Goal: Information Seeking & Learning: Learn about a topic

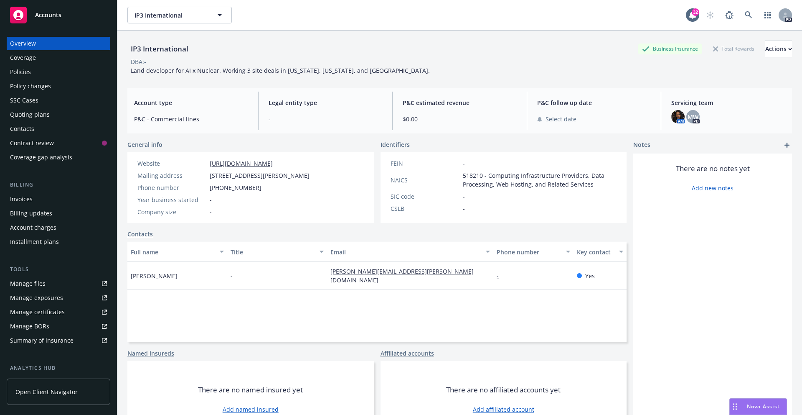
click at [67, 42] on div "Overview" at bounding box center [58, 43] width 97 height 13
click at [37, 17] on span "Accounts" at bounding box center [48, 15] width 26 height 7
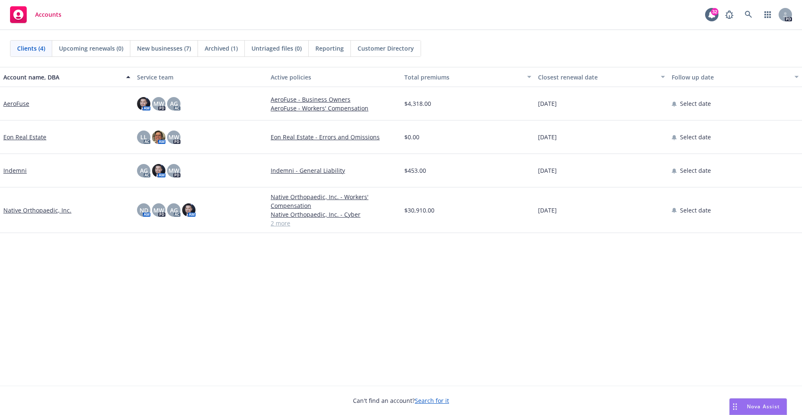
click at [187, 50] on span "New businesses (7)" at bounding box center [164, 48] width 54 height 9
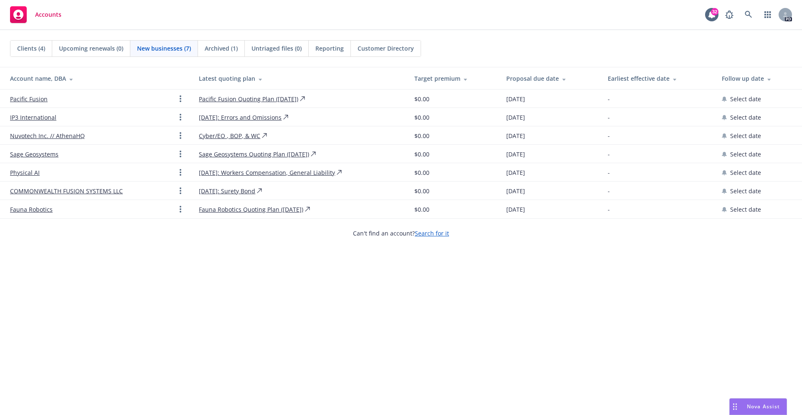
click at [32, 171] on link "Physical AI" at bounding box center [25, 172] width 30 height 9
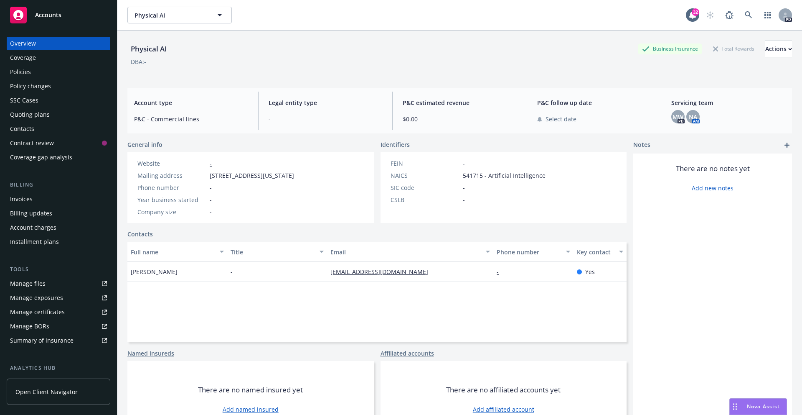
click at [712, 117] on div "MW PD NA AM" at bounding box center [729, 116] width 114 height 13
click at [695, 119] on span "NA" at bounding box center [693, 116] width 8 height 9
click at [688, 135] on link "close" at bounding box center [688, 139] width 10 height 10
click at [679, 120] on span "MW" at bounding box center [678, 116] width 11 height 9
click at [673, 137] on icon "close" at bounding box center [673, 138] width 5 height 5
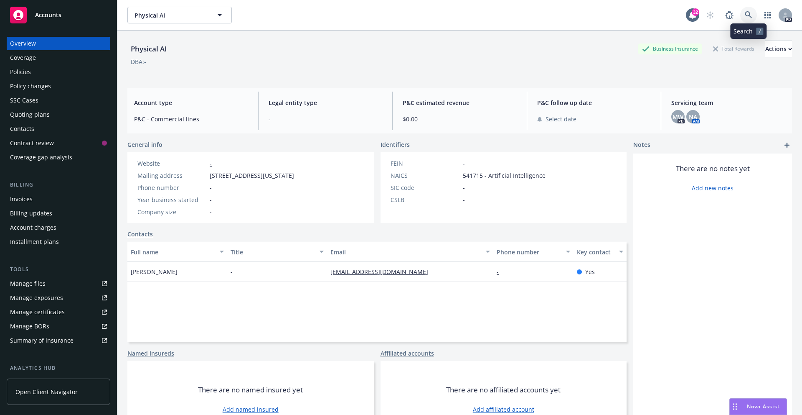
click at [749, 13] on icon at bounding box center [748, 14] width 7 height 7
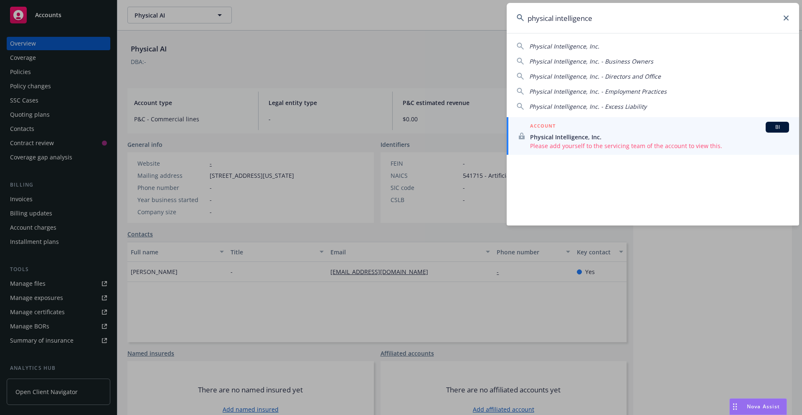
click at [638, 45] on div "Physical Intelligence, Inc." at bounding box center [653, 46] width 272 height 9
type input "Physical Intelligence, Inc."
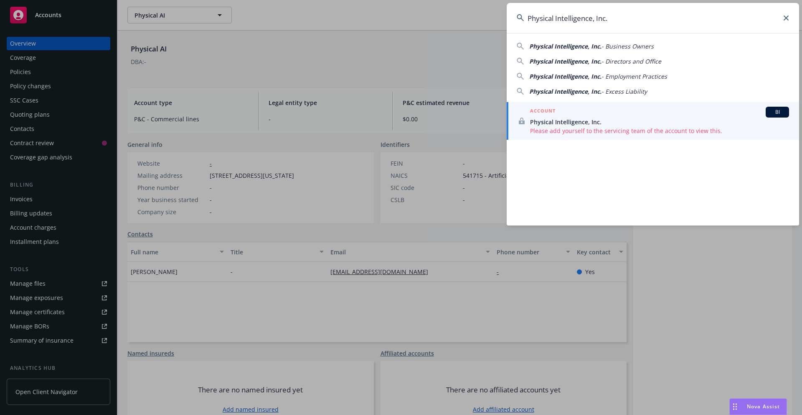
click at [555, 122] on span "Physical Intelligence, Inc." at bounding box center [659, 121] width 259 height 9
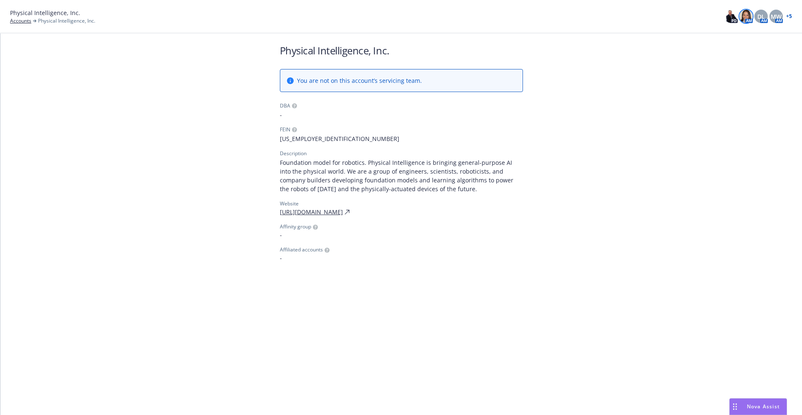
click at [745, 14] on img at bounding box center [746, 16] width 13 height 13
click at [764, 11] on div "DL" at bounding box center [761, 16] width 13 height 13
click at [776, 14] on span "MW" at bounding box center [776, 16] width 11 height 9
click at [791, 17] on link "+ 5" at bounding box center [789, 16] width 6 height 5
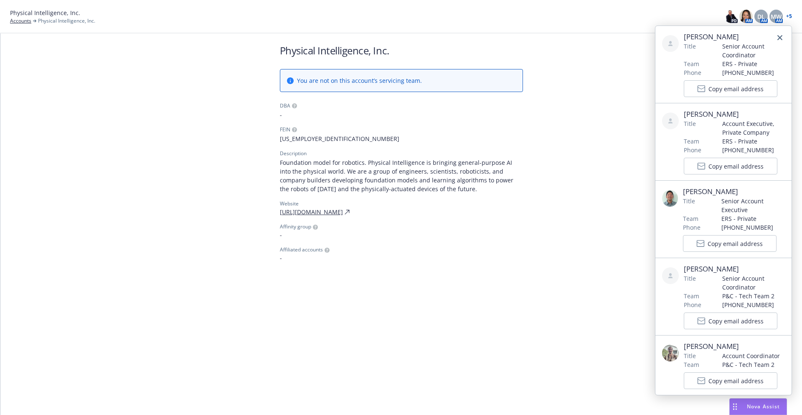
click at [728, 297] on span "P&C - Tech Team 2" at bounding box center [754, 295] width 63 height 9
click at [753, 132] on span "Account Executive, Private Company" at bounding box center [754, 128] width 63 height 18
click at [742, 130] on span "Account Executive, Private Company" at bounding box center [754, 128] width 63 height 18
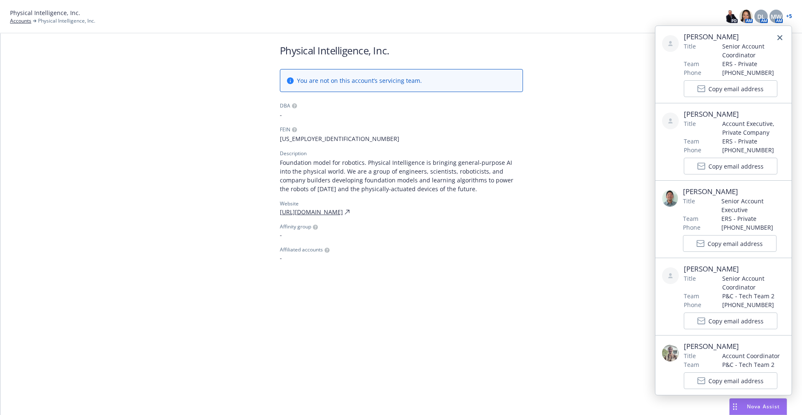
click at [744, 352] on span "Account Coordinator" at bounding box center [752, 355] width 58 height 9
click at [738, 354] on span "Account Coordinator" at bounding box center [752, 355] width 58 height 9
click at [740, 293] on span "P&C - Tech Team 2" at bounding box center [754, 295] width 63 height 9
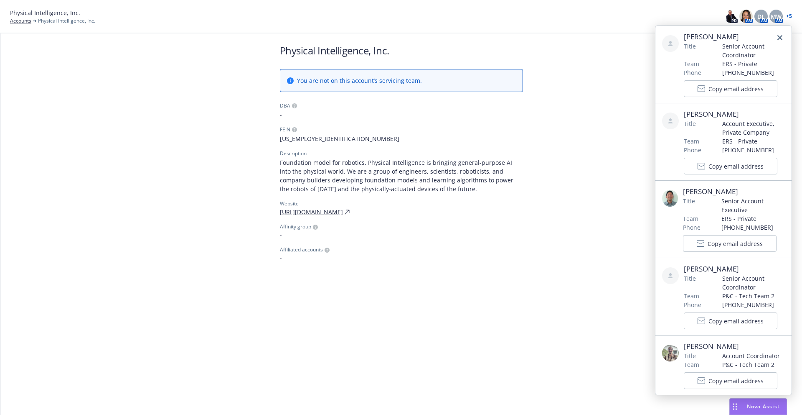
click at [740, 293] on span "P&C - Tech Team 2" at bounding box center [754, 295] width 63 height 9
click at [734, 285] on span "Senior Account Coordinator" at bounding box center [754, 283] width 63 height 18
click at [779, 38] on icon "close" at bounding box center [780, 37] width 5 height 5
